Goal: Task Accomplishment & Management: Manage account settings

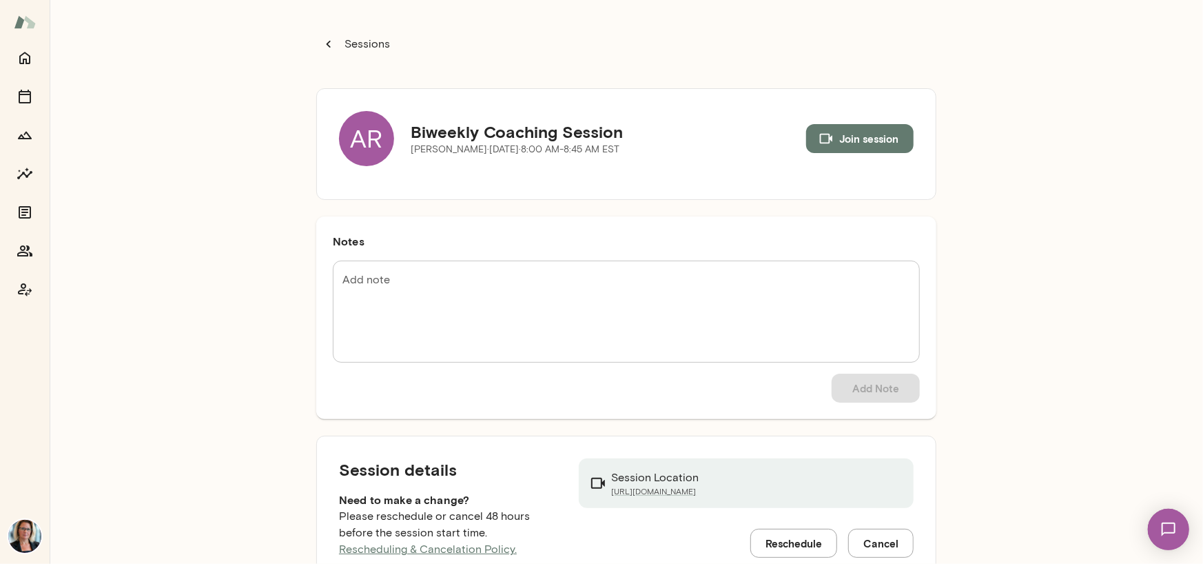
click at [344, 135] on div "AR" at bounding box center [366, 138] width 55 height 55
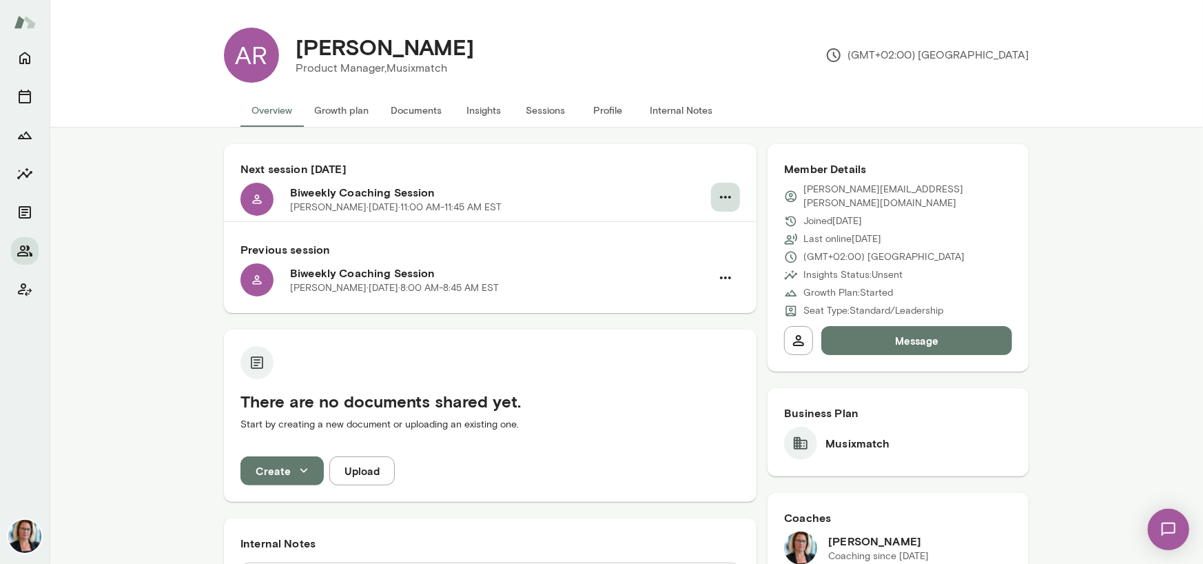
click at [721, 195] on icon "button" at bounding box center [725, 197] width 17 height 17
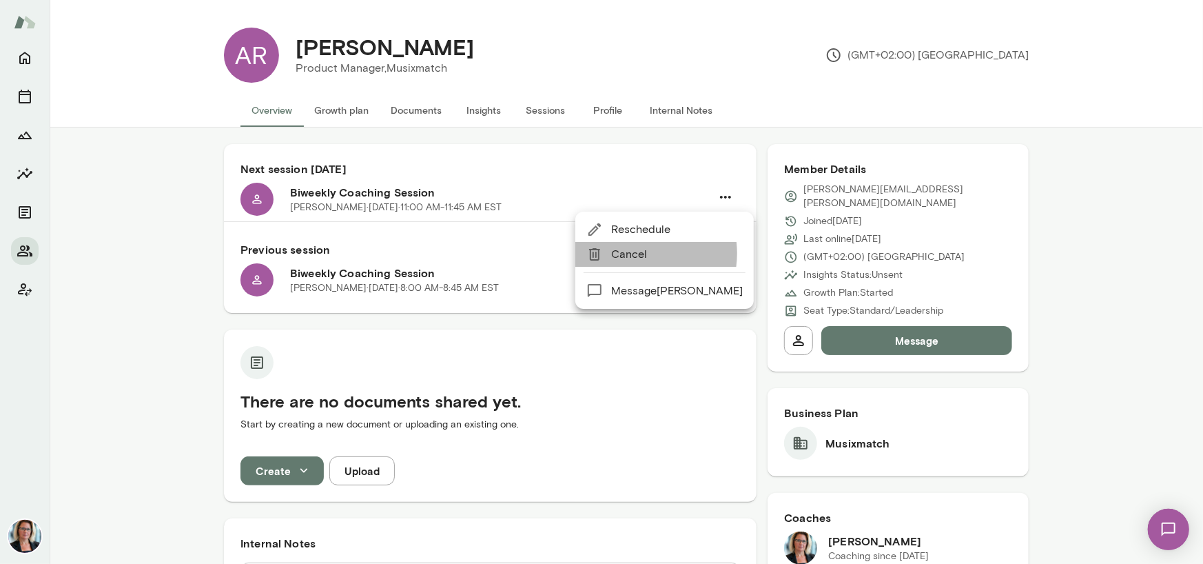
click at [635, 253] on span "Cancel" at bounding box center [677, 254] width 132 height 17
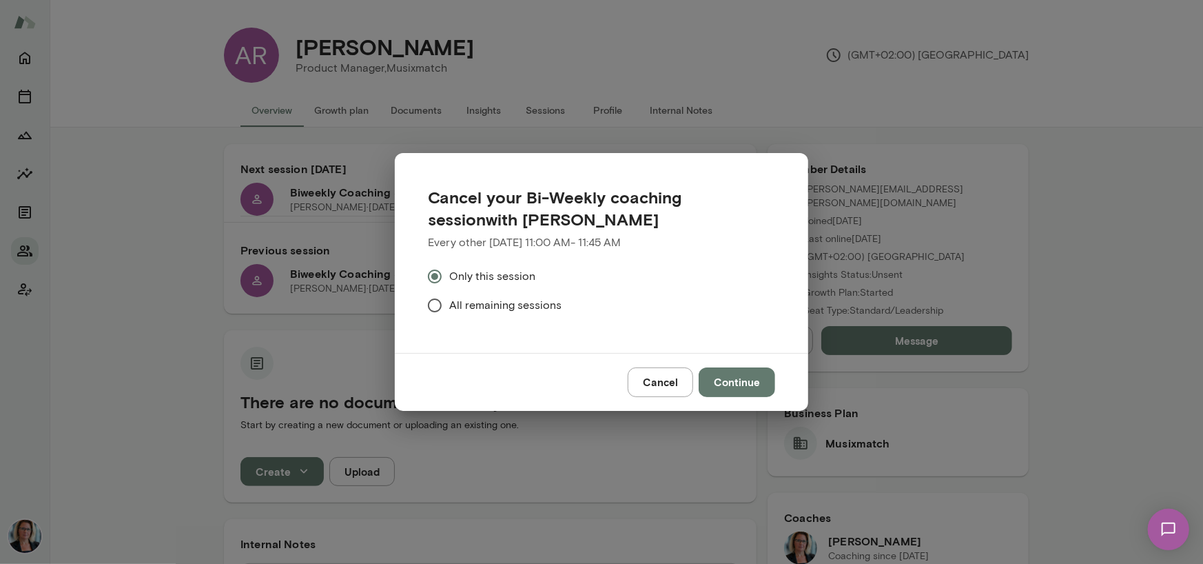
click at [507, 303] on span "All remaining sessions" at bounding box center [505, 305] width 112 height 17
click at [735, 383] on button "Continue" at bounding box center [737, 381] width 76 height 29
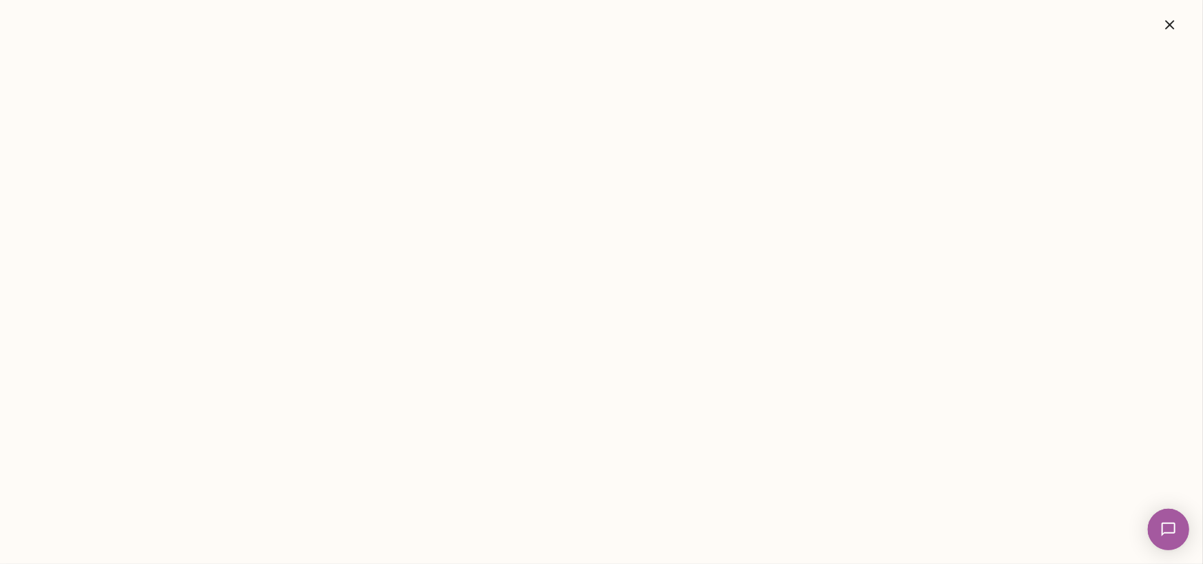
click at [1165, 19] on icon "button" at bounding box center [1170, 25] width 17 height 17
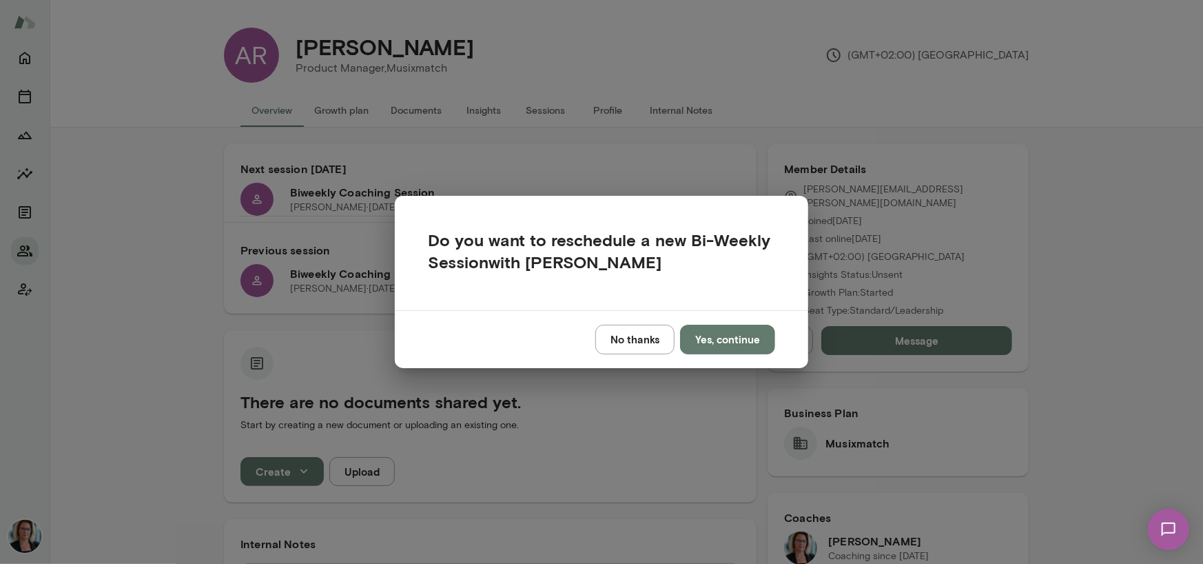
click at [633, 336] on button "No thanks" at bounding box center [634, 339] width 79 height 29
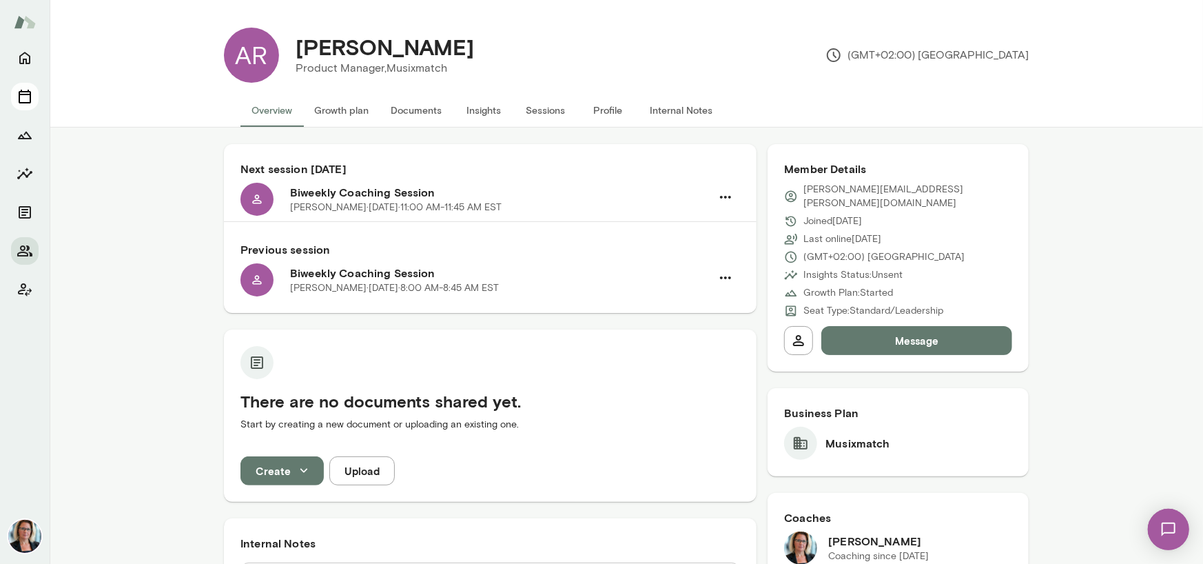
click at [30, 96] on icon "Sessions" at bounding box center [25, 97] width 12 height 14
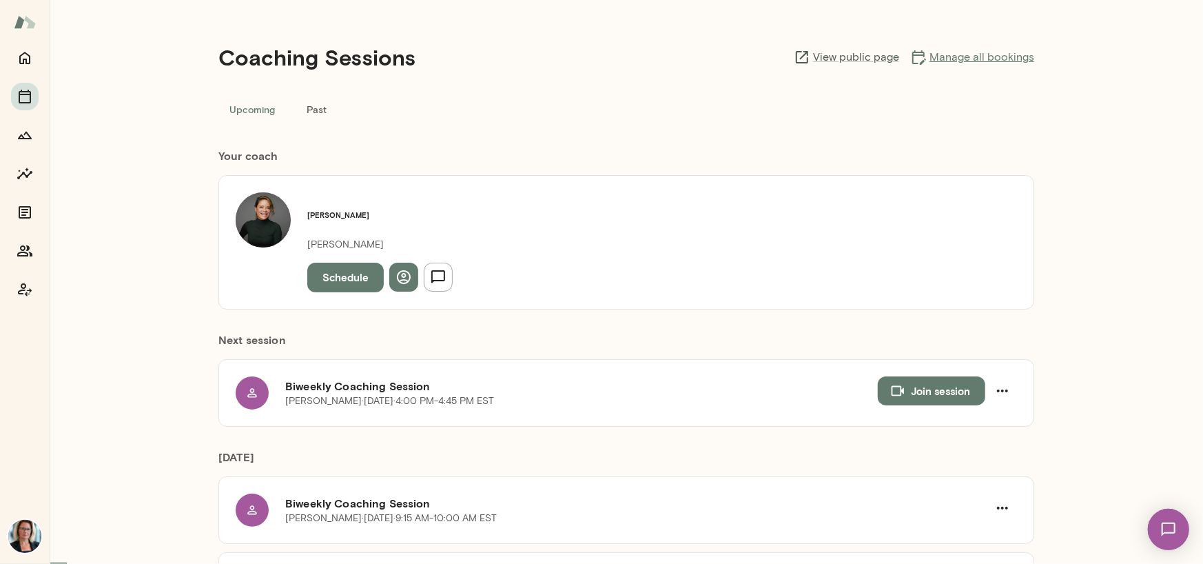
click at [954, 59] on link "Manage all bookings" at bounding box center [972, 57] width 124 height 17
